Goal: Task Accomplishment & Management: Complete application form

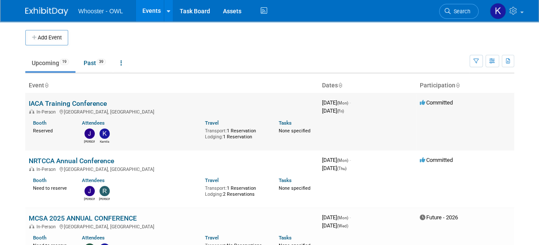
click at [70, 105] on link "IACA Training Conference" at bounding box center [68, 103] width 78 height 8
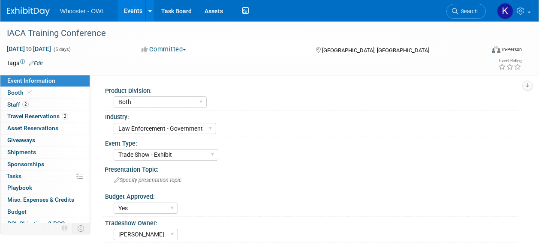
select select "Both"
select select "Law Enforcement - Government"
select select "Trade Show - Exhibit"
select select "Yes"
select select "[PERSON_NAME]"
